Goal: Check status: Check status

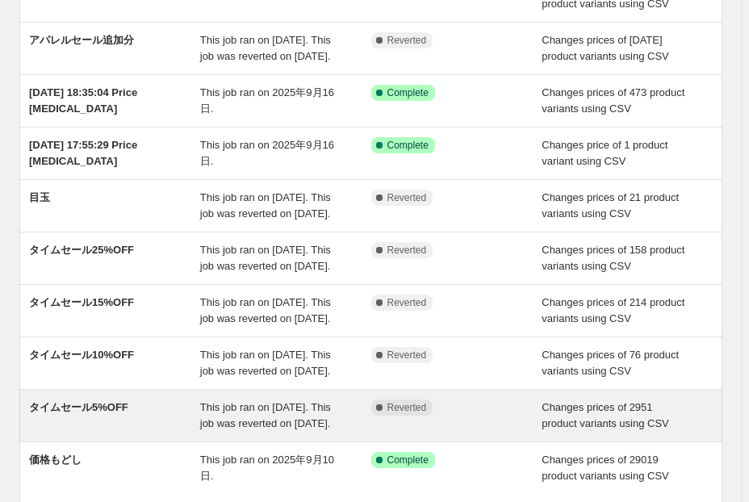
scroll to position [129, 0]
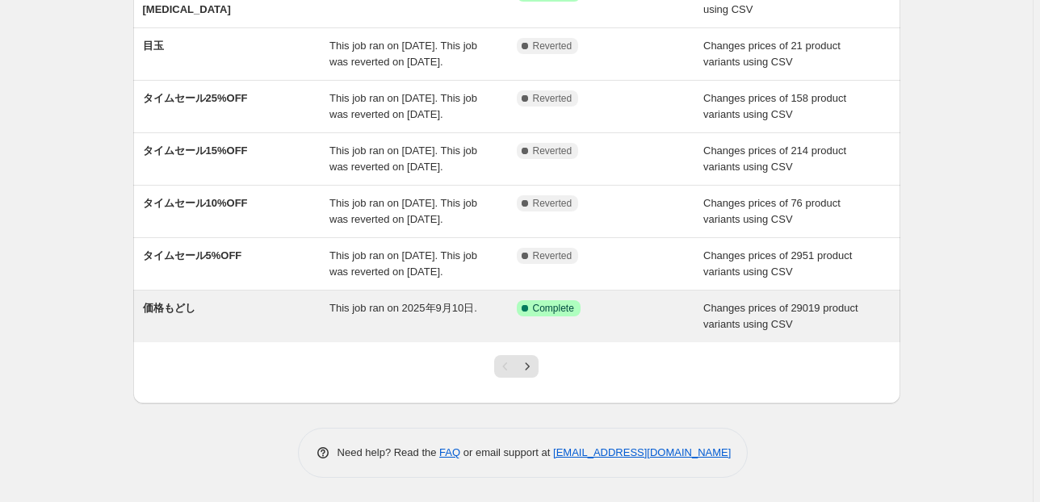
scroll to position [423, 0]
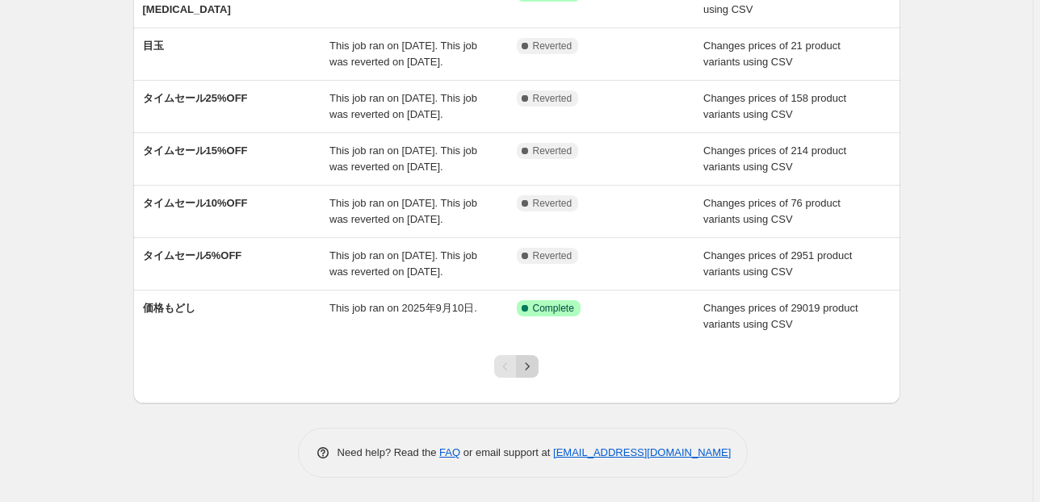
click at [526, 371] on icon "Next" at bounding box center [527, 367] width 16 height 16
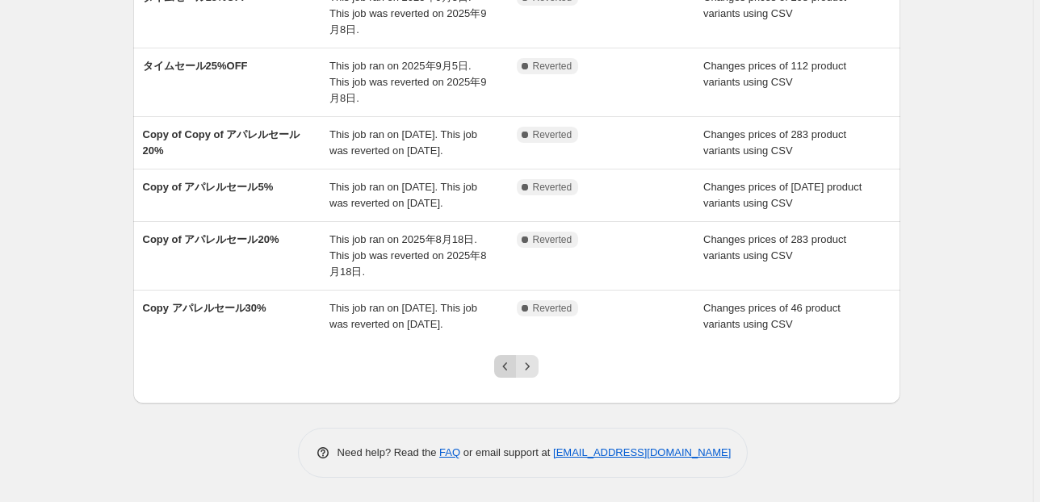
click at [504, 364] on icon "Previous" at bounding box center [505, 367] width 16 height 16
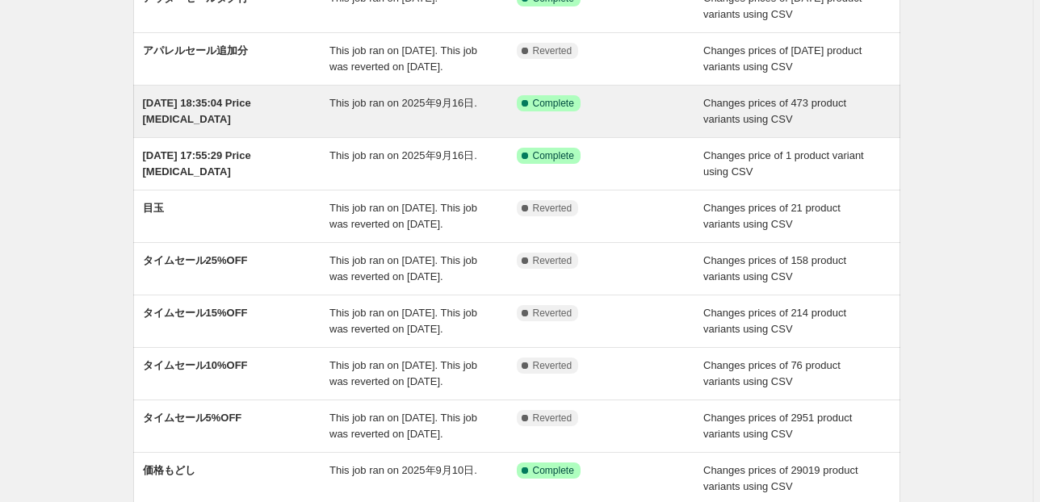
scroll to position [100, 0]
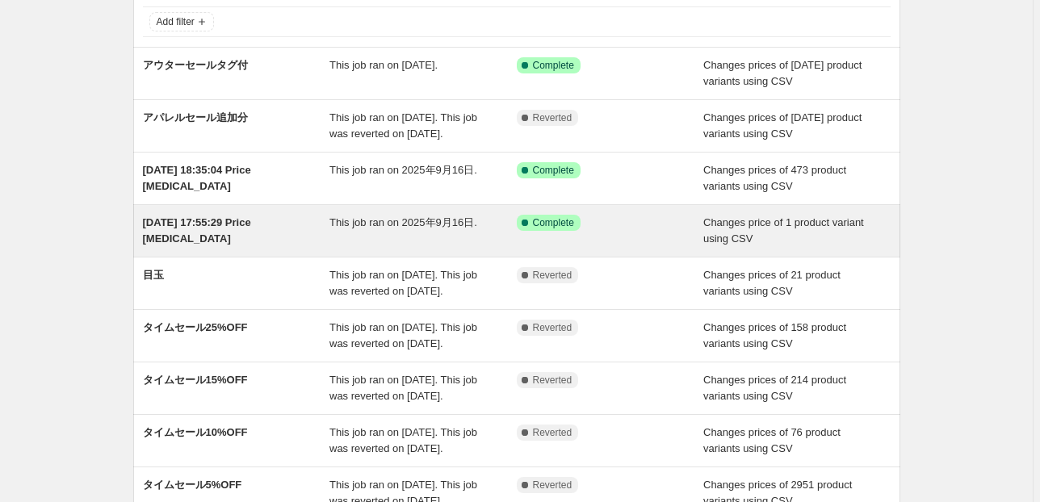
click at [260, 246] on div "[DATE] 17:55:29 Price [MEDICAL_DATA]" at bounding box center [236, 231] width 187 height 32
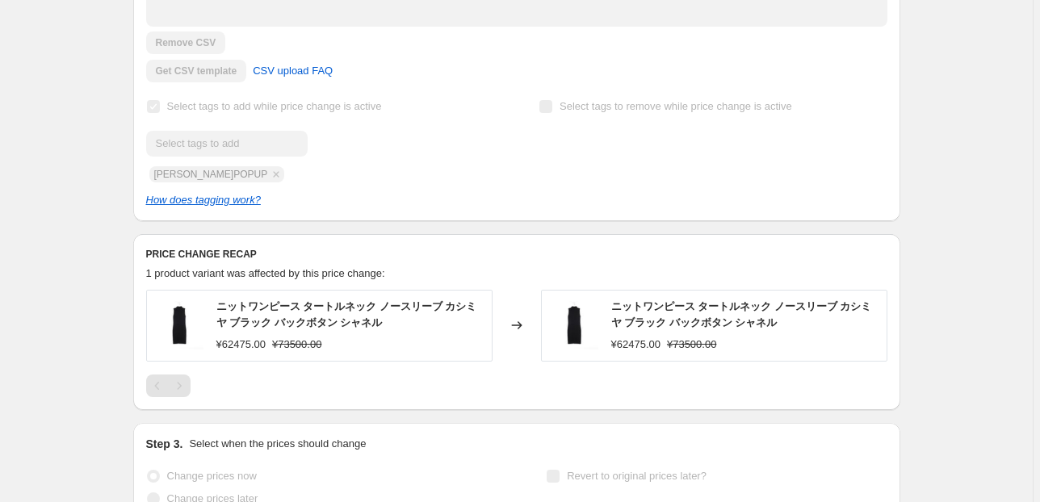
scroll to position [581, 0]
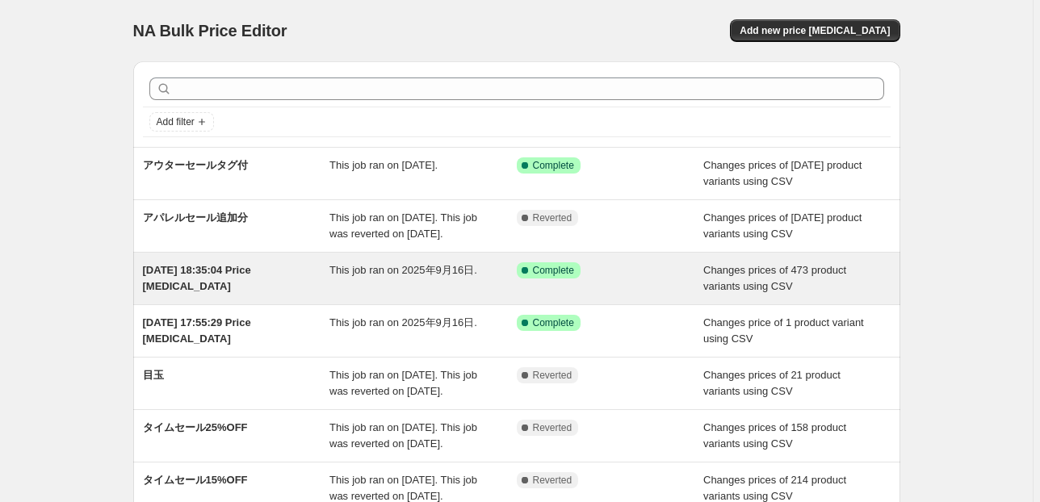
click at [282, 292] on div "[DATE] 18:35:04 Price [MEDICAL_DATA]" at bounding box center [236, 278] width 187 height 32
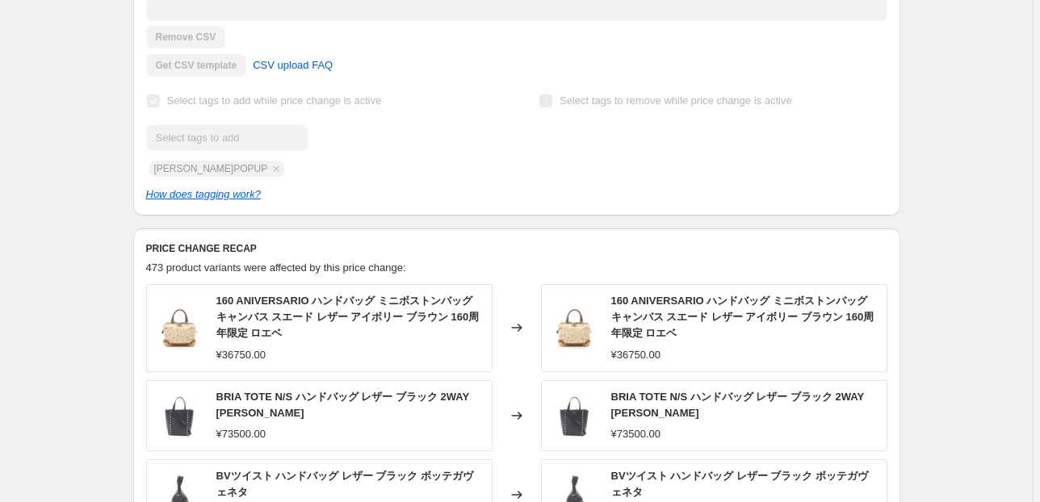
scroll to position [524, 0]
